Goal: Task Accomplishment & Management: Complete application form

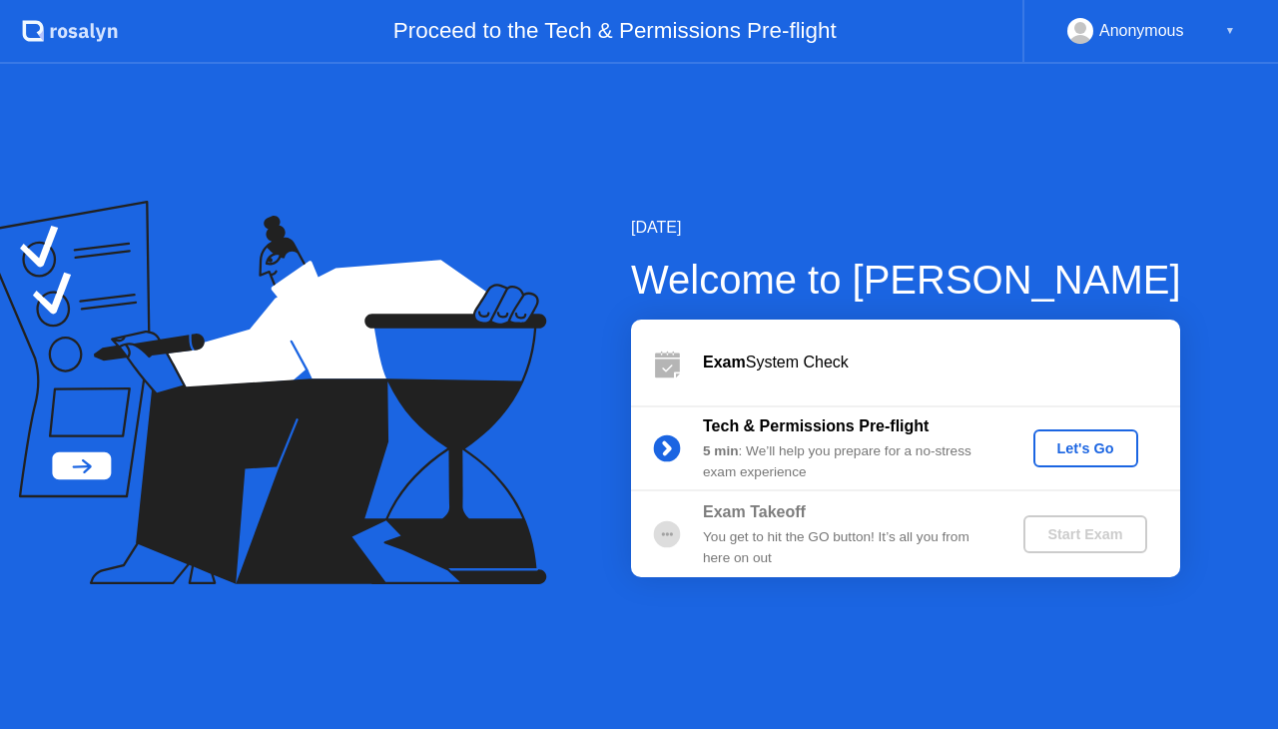
click at [1090, 456] on div "Let's Go" at bounding box center [1086, 448] width 89 height 16
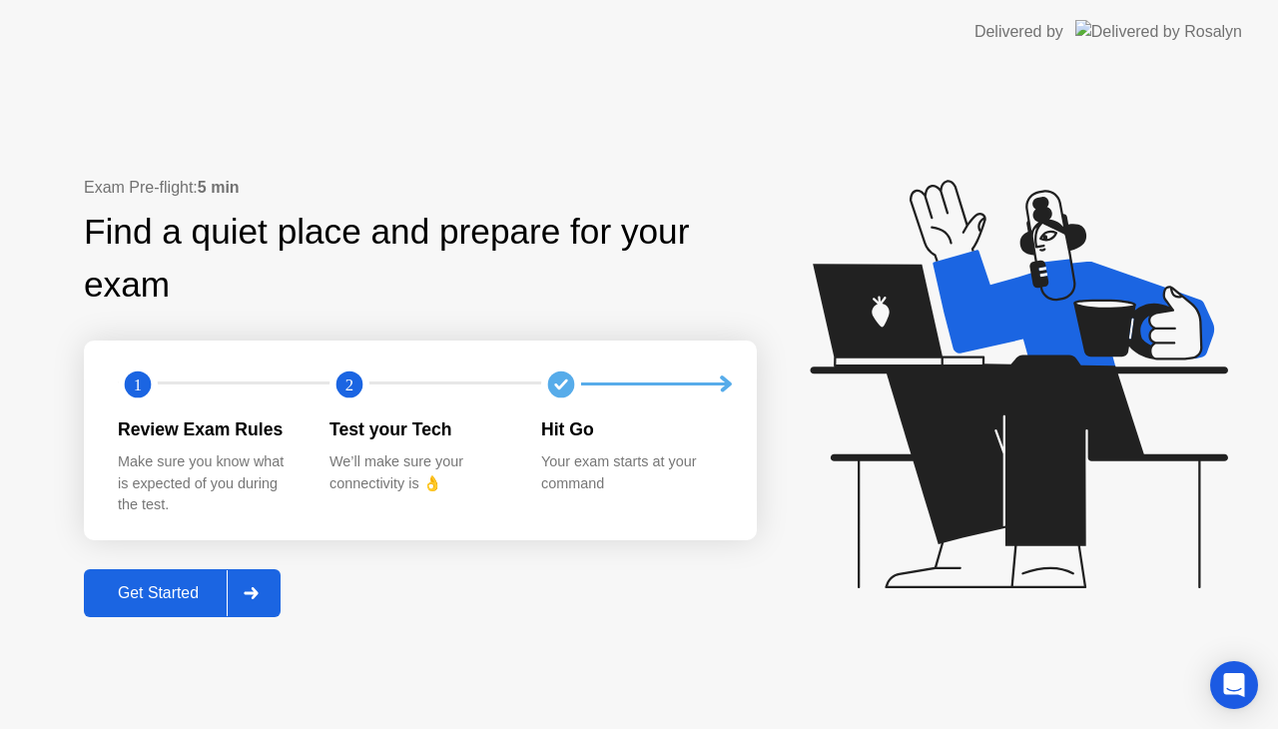
click at [261, 604] on div at bounding box center [251, 593] width 48 height 46
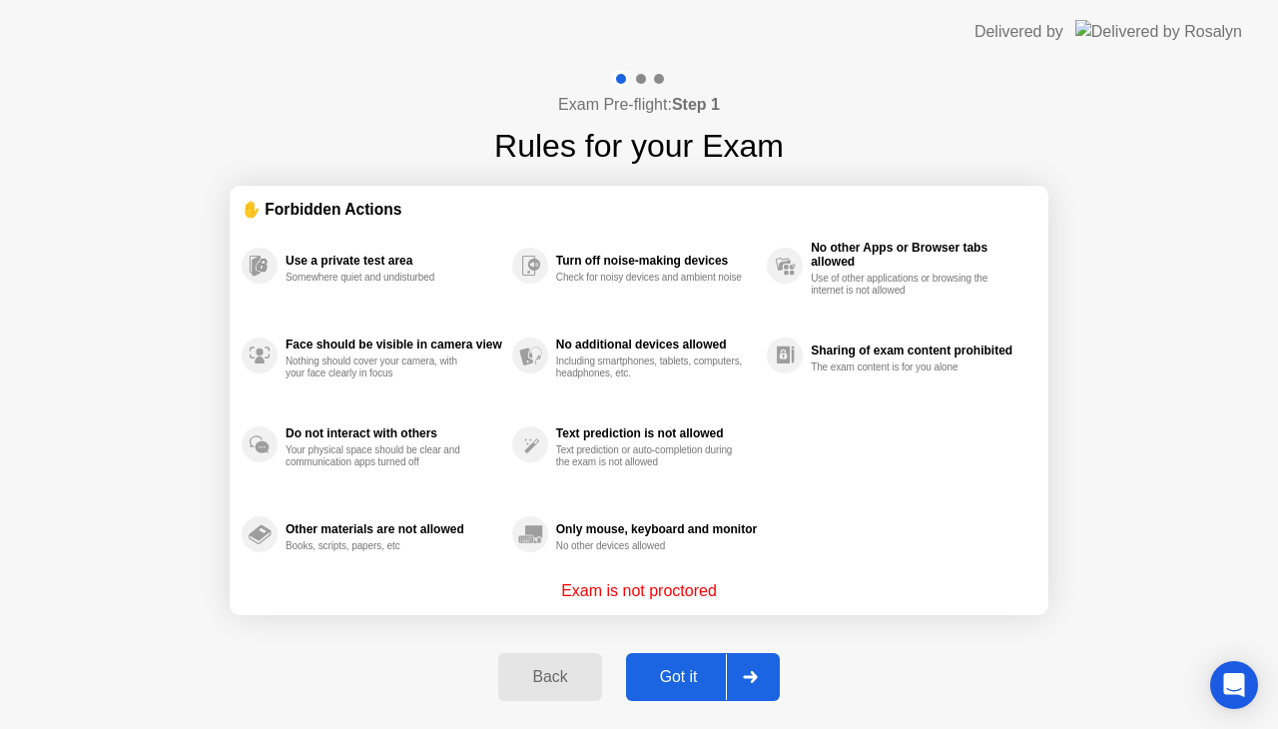
click at [752, 665] on div at bounding box center [750, 677] width 48 height 46
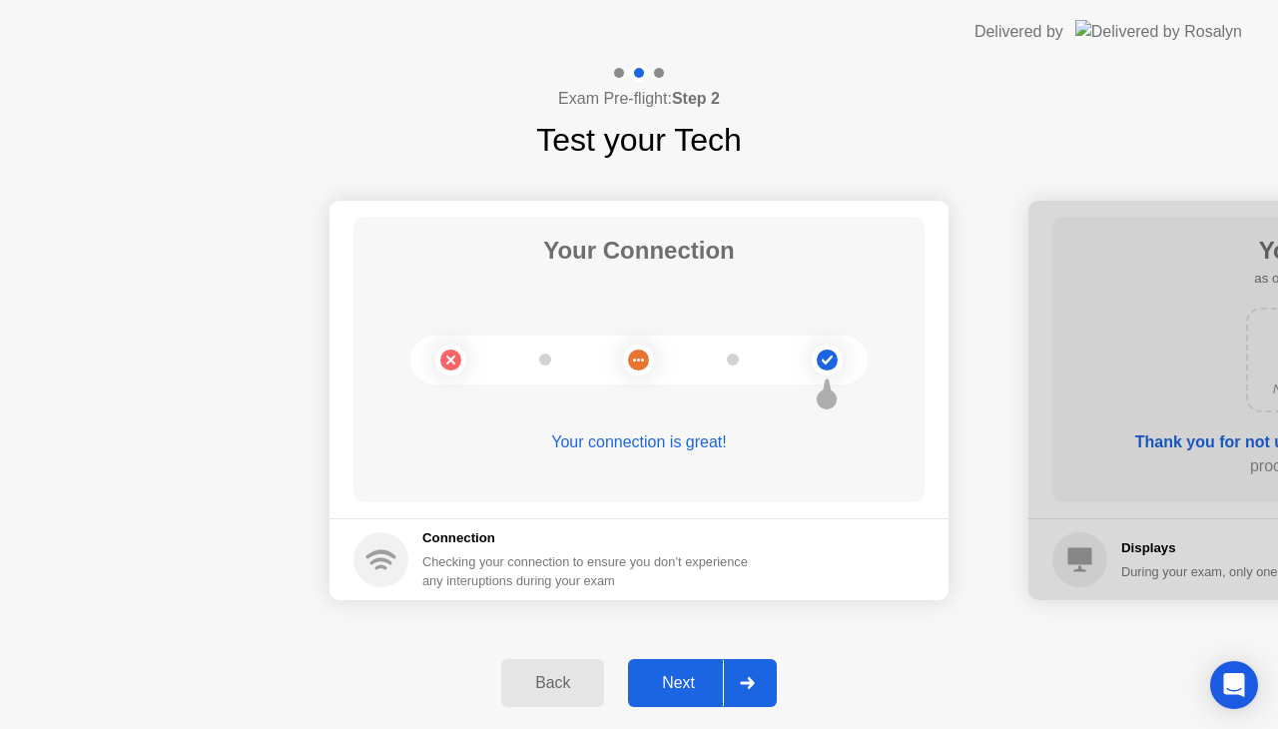
click at [760, 676] on div at bounding box center [747, 683] width 48 height 46
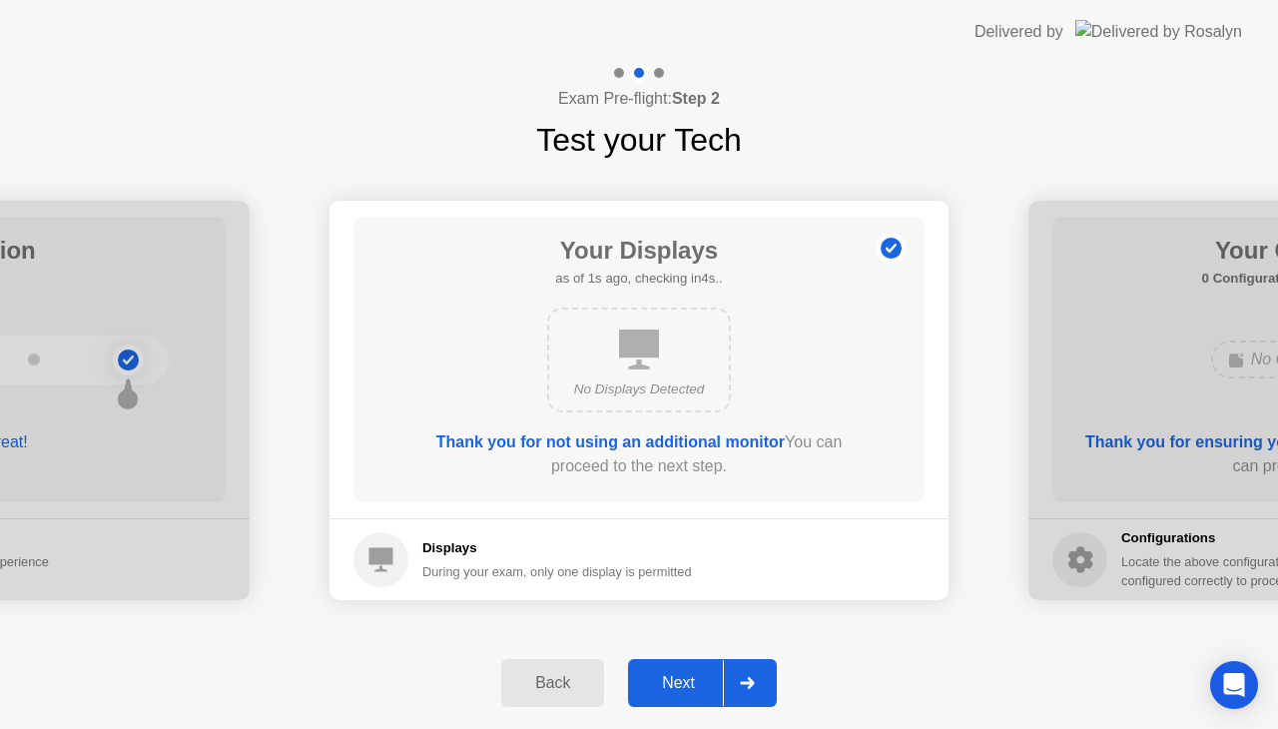
click at [760, 676] on div at bounding box center [747, 683] width 48 height 46
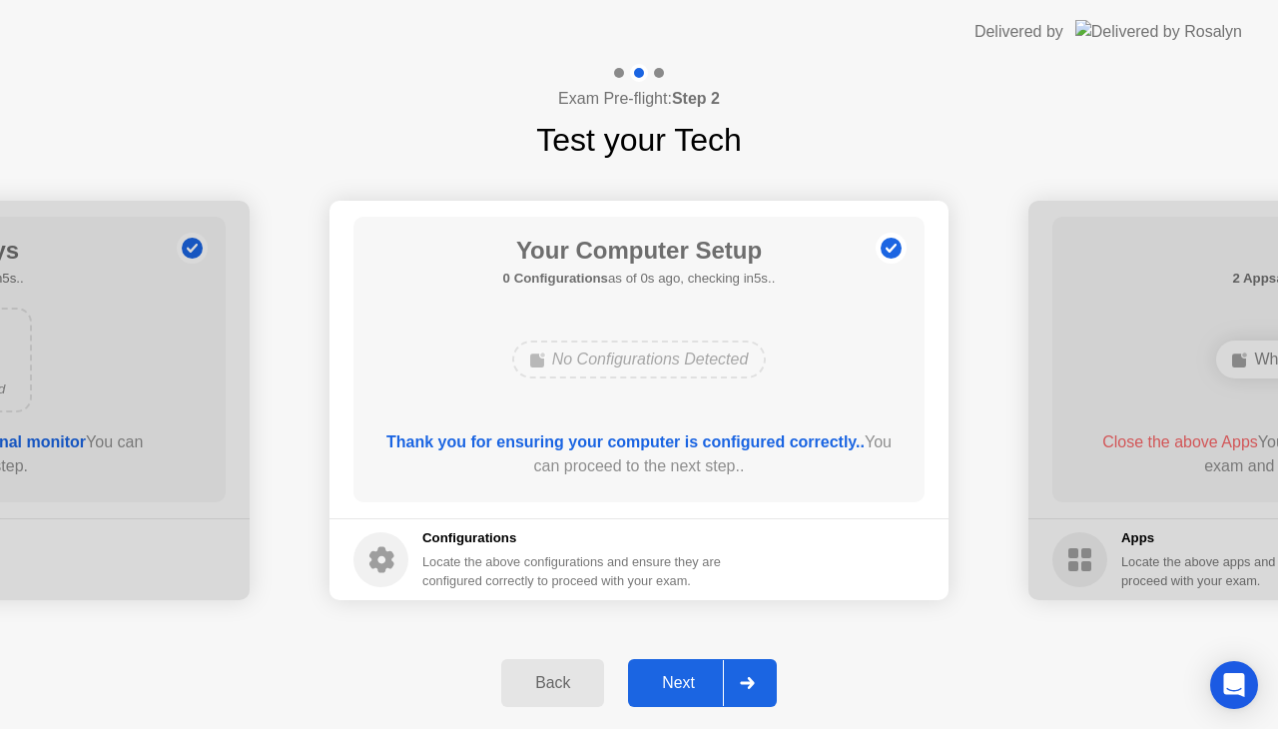
click at [760, 676] on div at bounding box center [747, 683] width 48 height 46
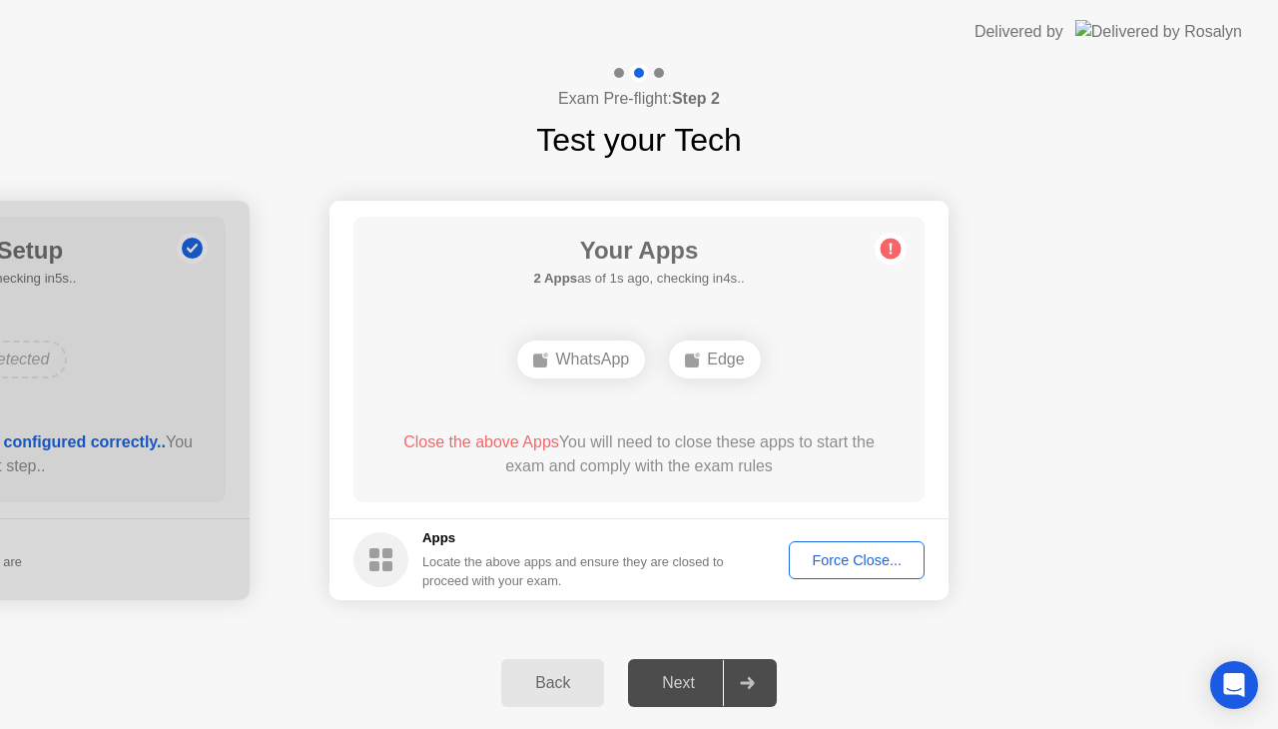
click at [849, 552] on div "Force Close..." at bounding box center [857, 560] width 122 height 16
click at [864, 556] on div "Force Close..." at bounding box center [857, 560] width 122 height 16
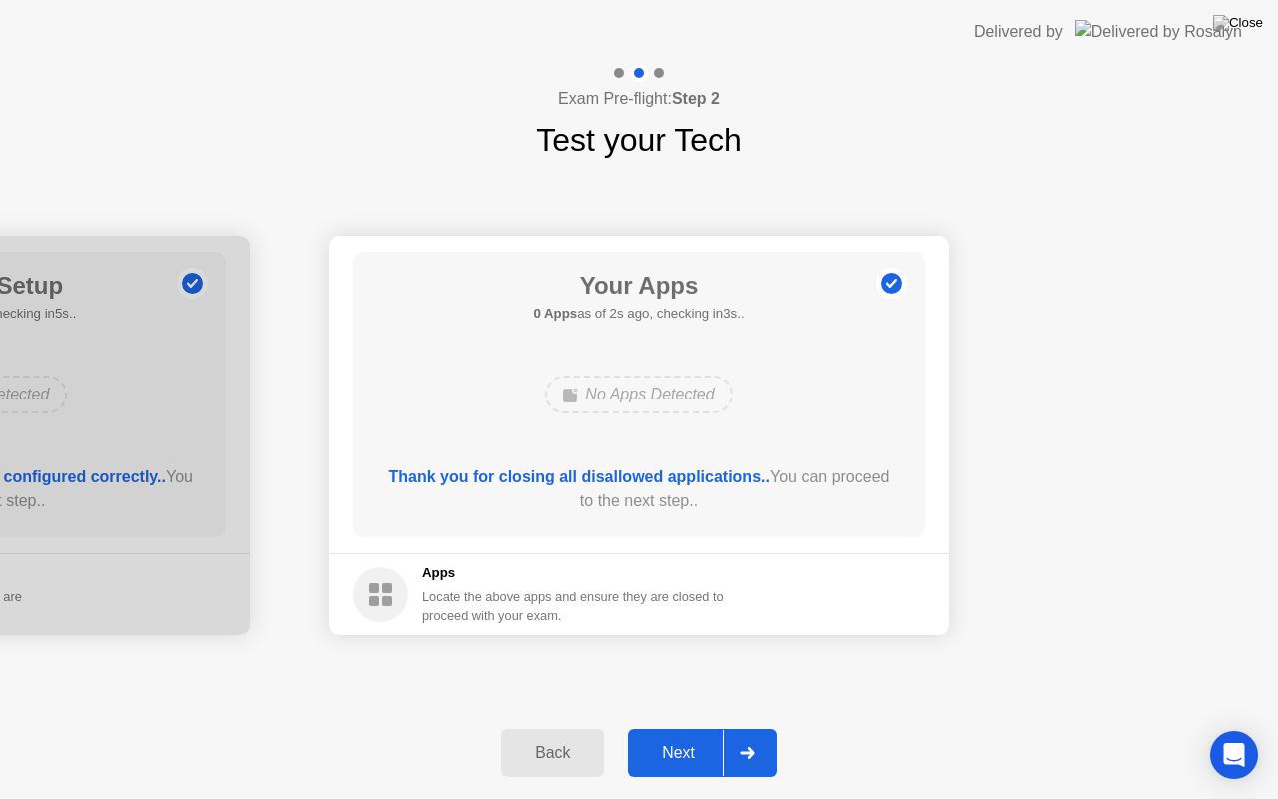
click at [764, 728] on div at bounding box center [747, 753] width 48 height 46
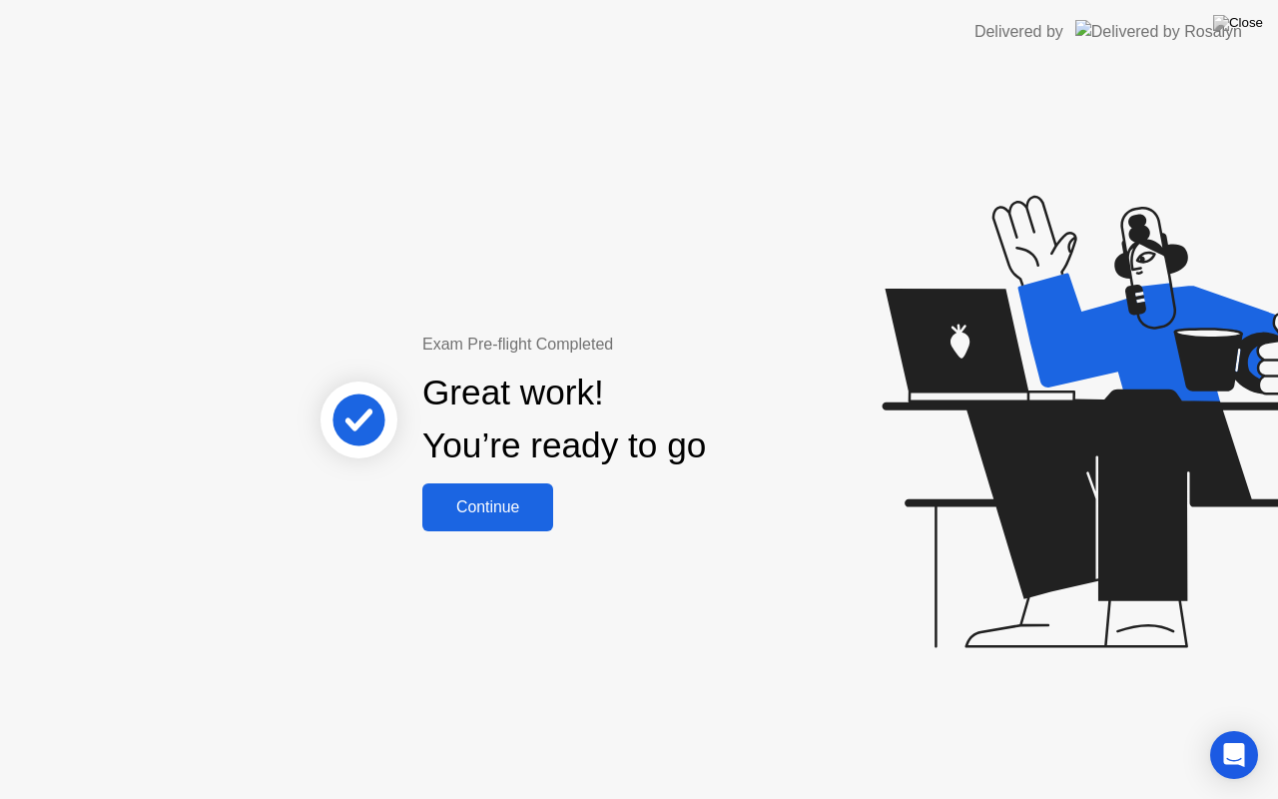
click at [485, 516] on div "Continue" at bounding box center [487, 507] width 119 height 18
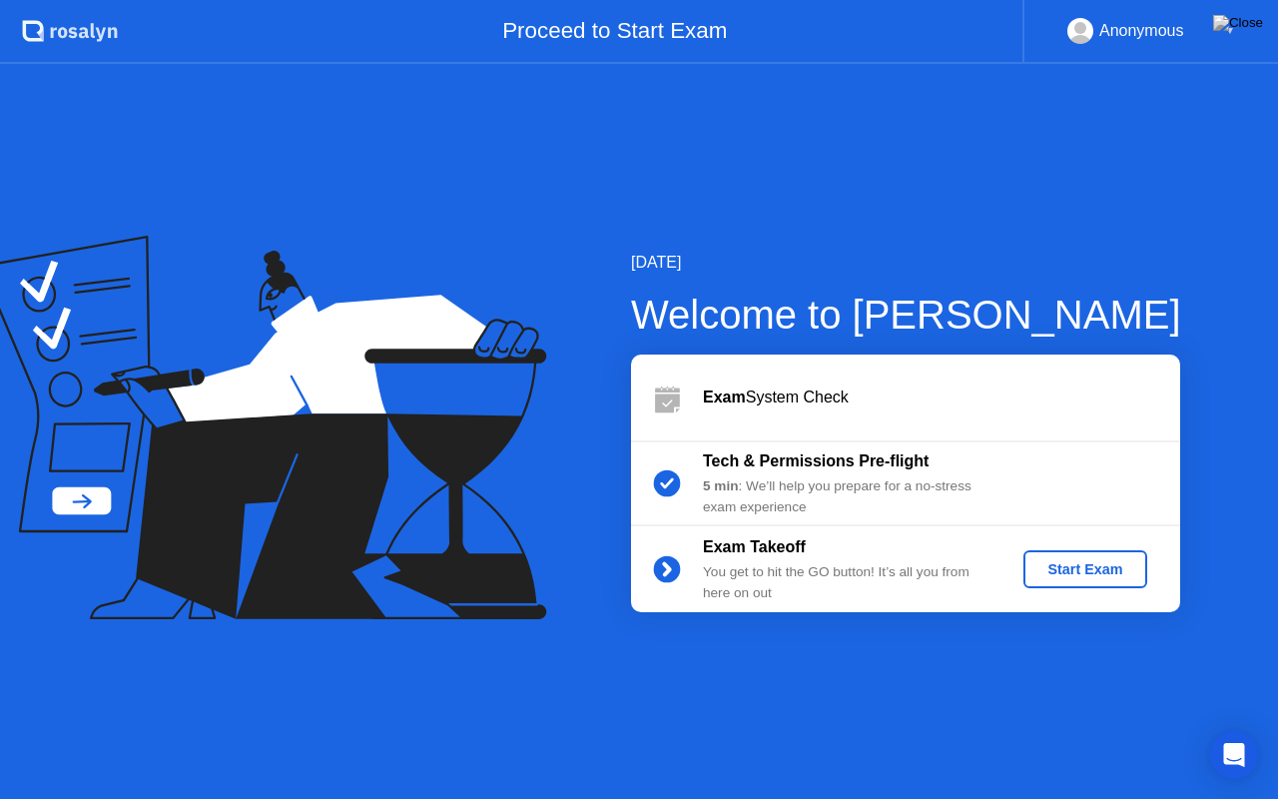
click at [1105, 569] on div "Start Exam" at bounding box center [1085, 569] width 107 height 16
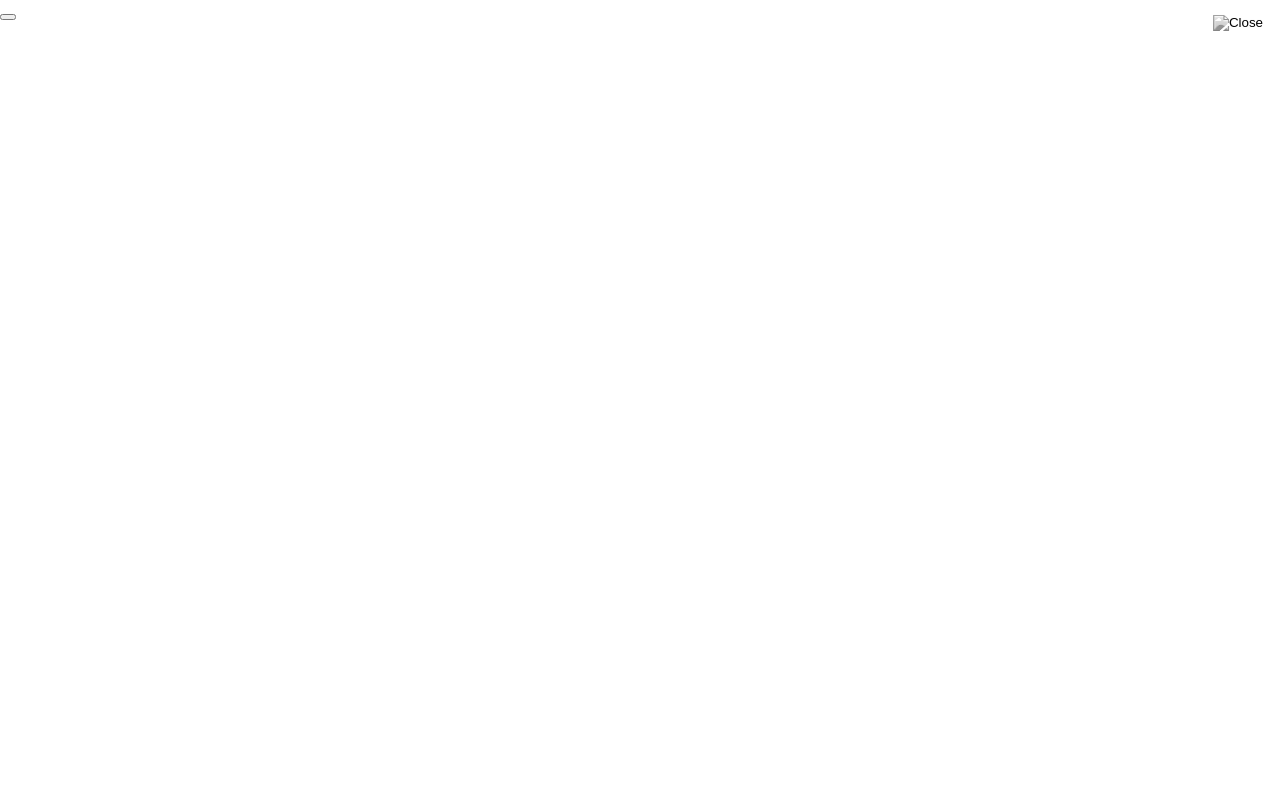
click div "End Proctoring Session"
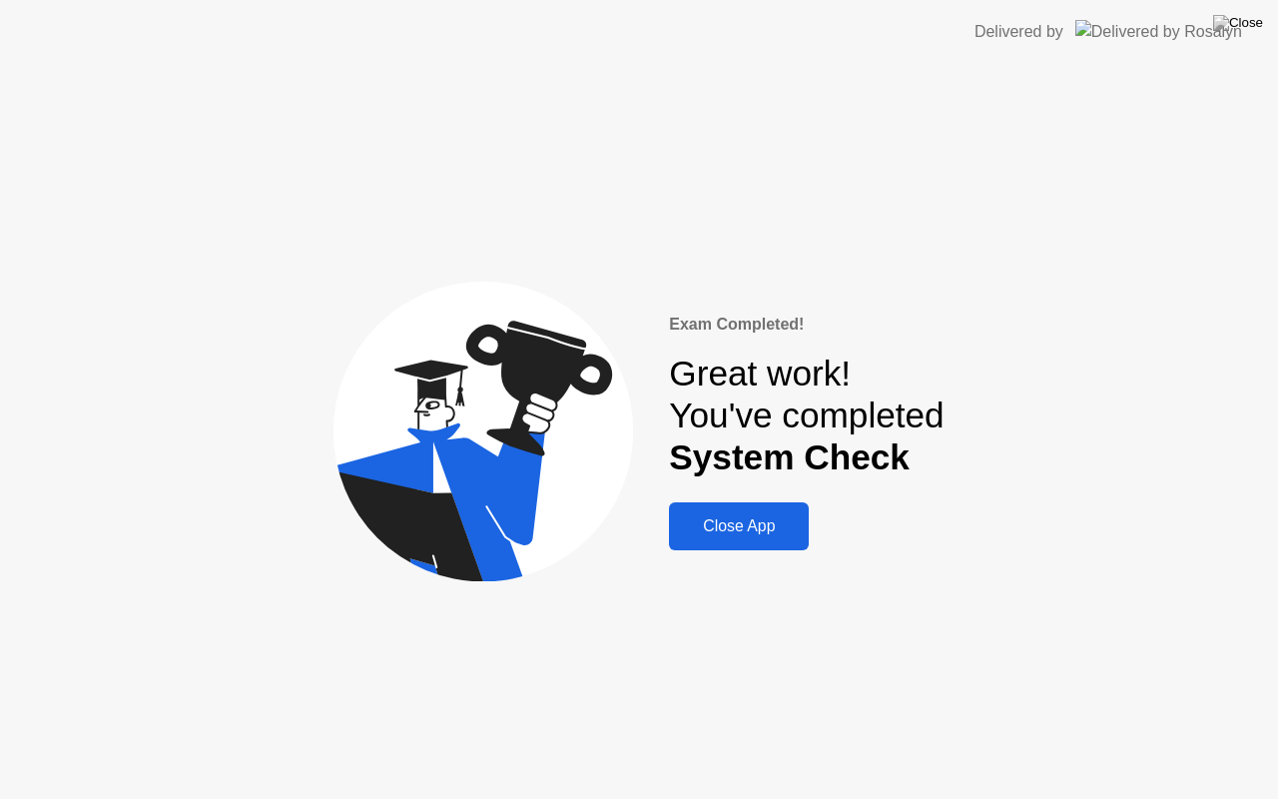
click at [756, 531] on div "Close App" at bounding box center [739, 526] width 128 height 18
